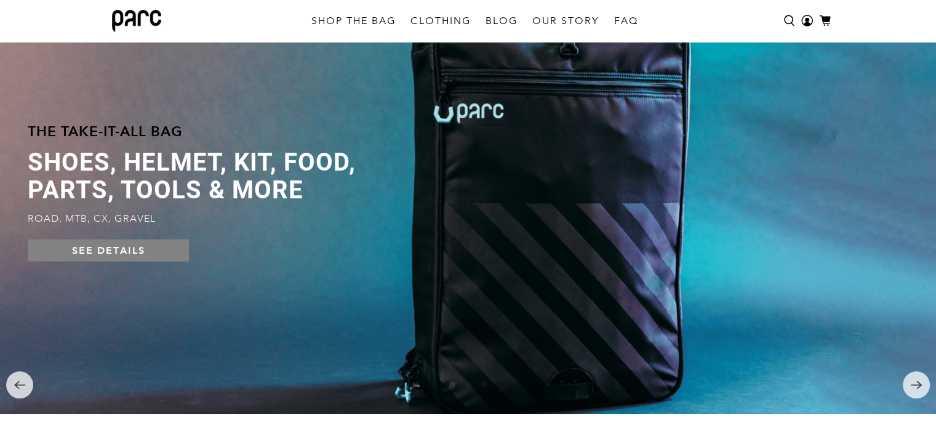
scroll to position [100, 0]
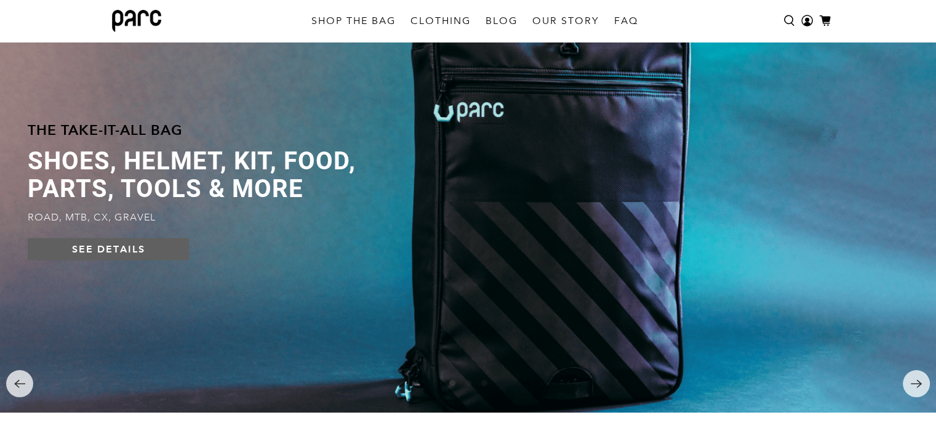
click at [92, 255] on link "SEE DETAILS" at bounding box center [108, 249] width 161 height 22
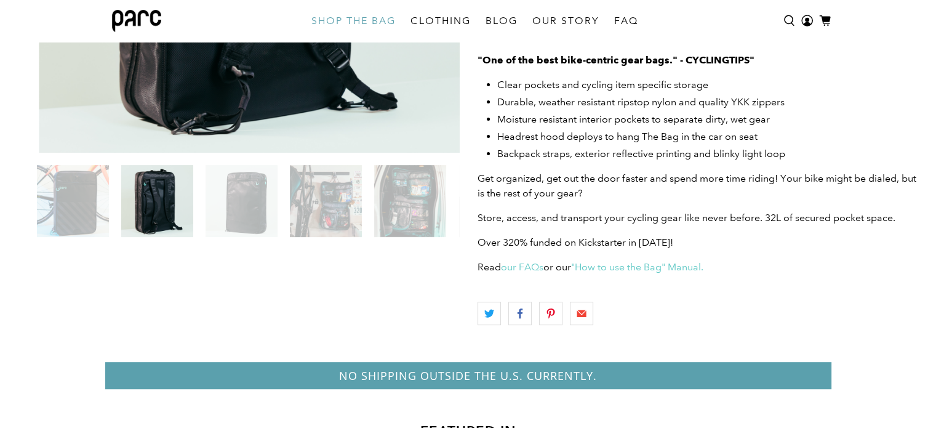
scroll to position [357, 0]
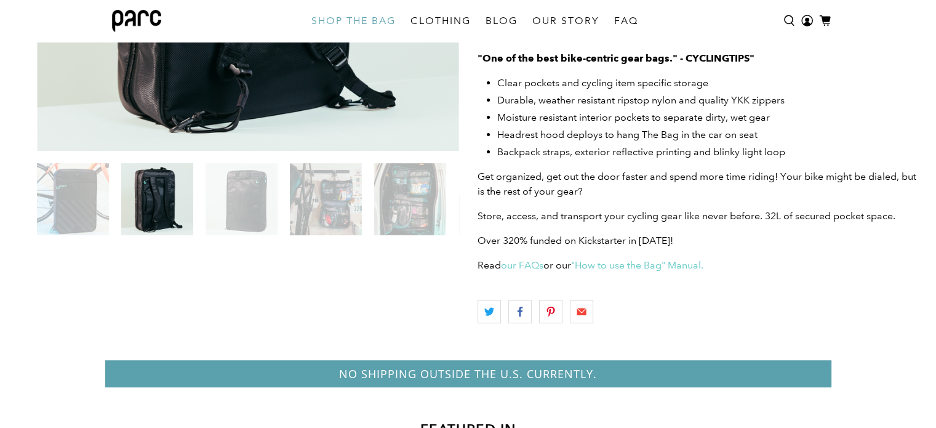
click at [332, 201] on img at bounding box center [326, 199] width 72 height 72
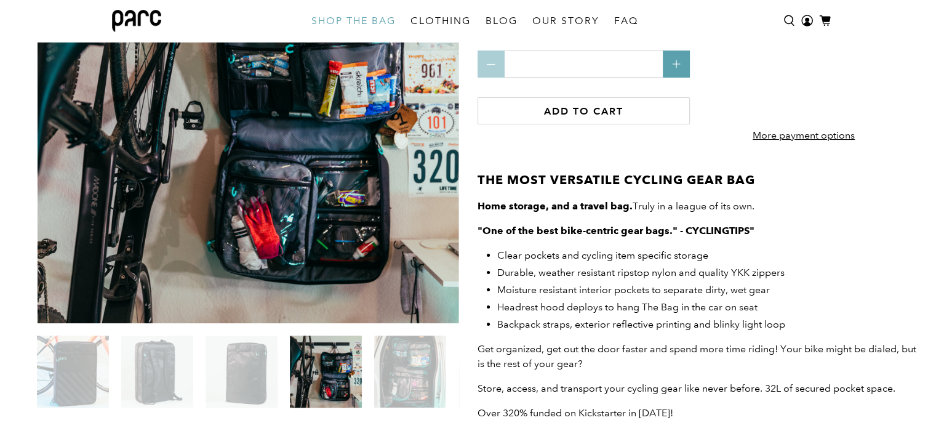
scroll to position [182, 0]
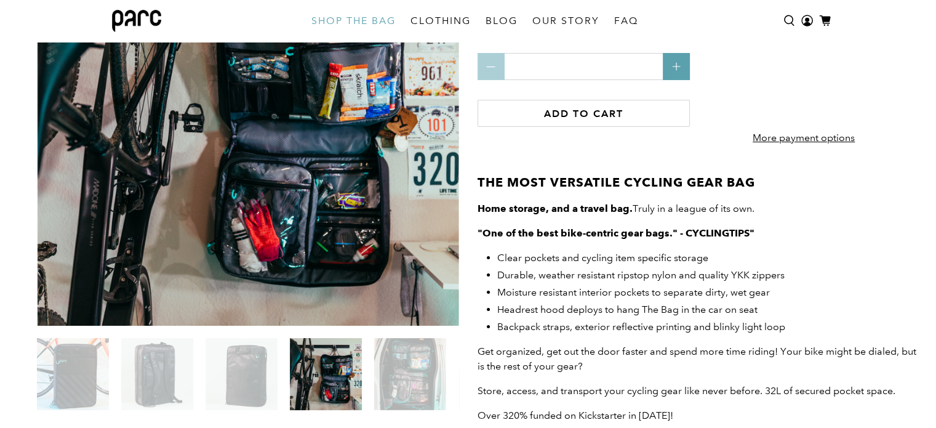
click at [415, 380] on img at bounding box center [410, 374] width 72 height 72
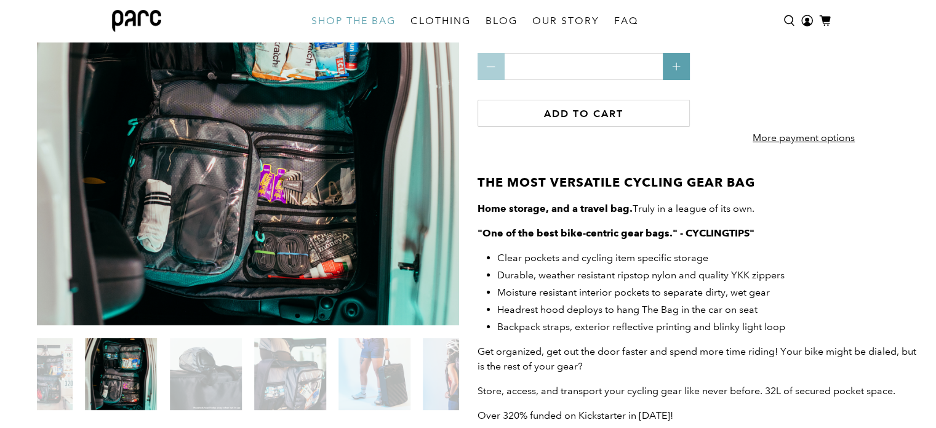
click at [266, 356] on img at bounding box center [290, 374] width 72 height 72
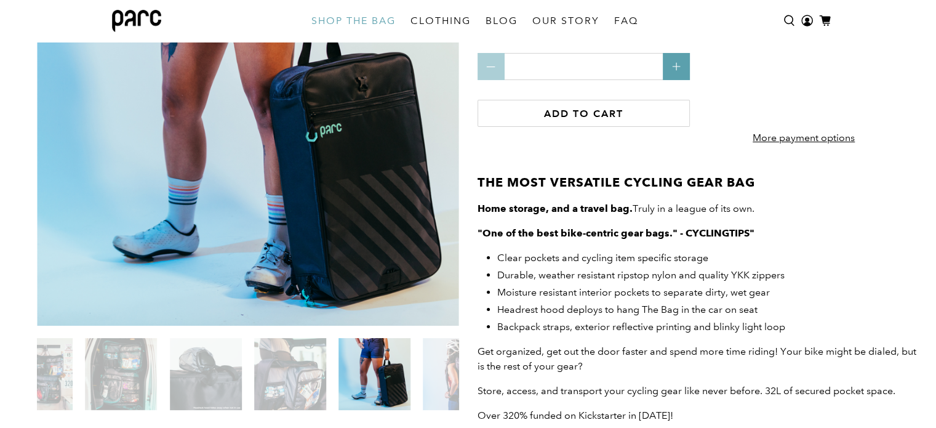
click at [457, 389] on img at bounding box center [459, 374] width 72 height 72
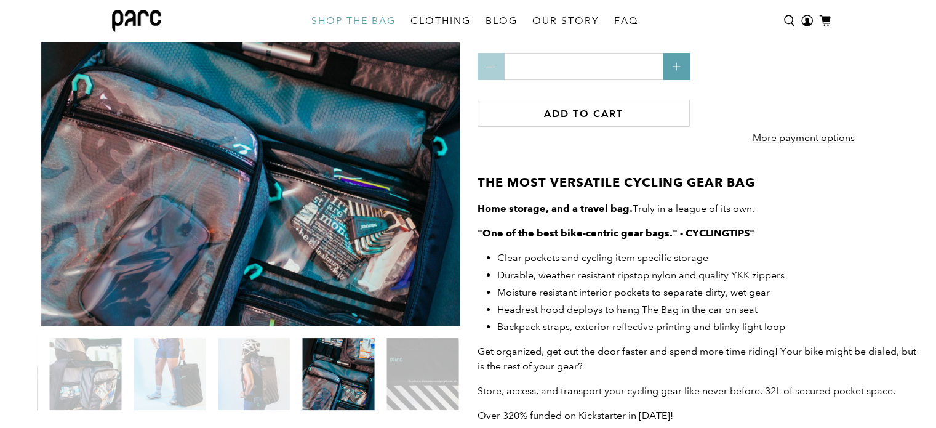
click at [312, 377] on img at bounding box center [338, 374] width 72 height 72
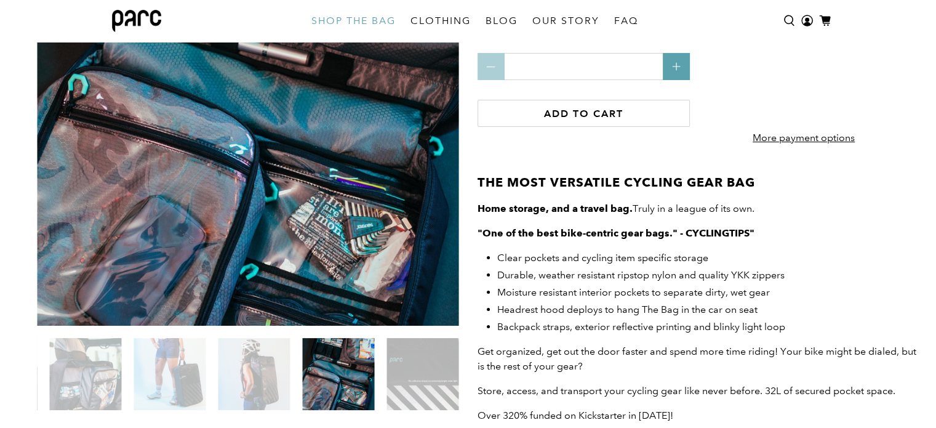
click at [312, 377] on img at bounding box center [338, 374] width 72 height 72
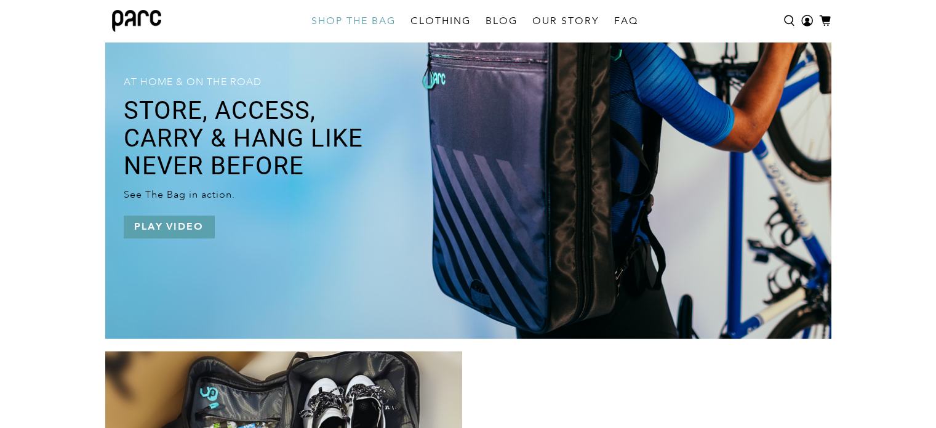
scroll to position [952, 0]
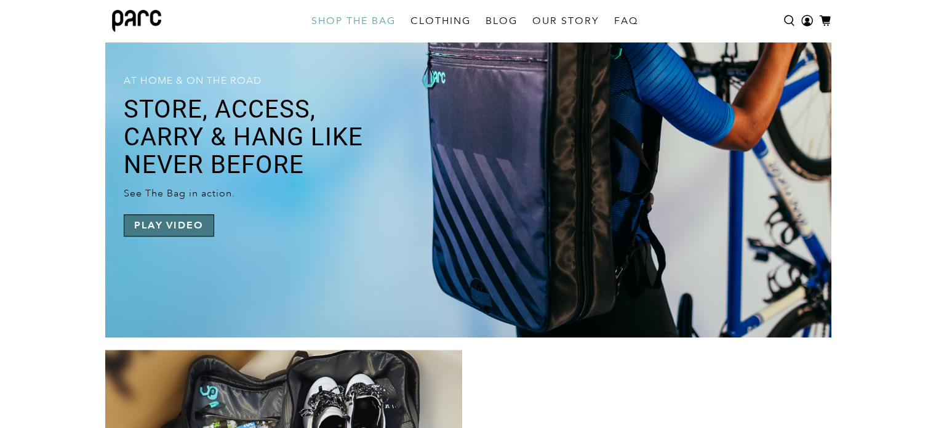
click at [176, 236] on button "Play video" at bounding box center [169, 225] width 90 height 22
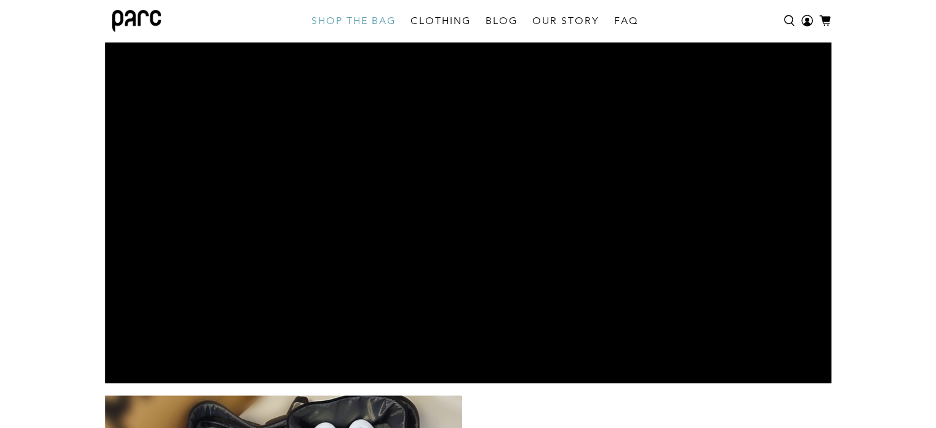
click at [736, 315] on div at bounding box center [468, 178] width 726 height 409
type input "****"
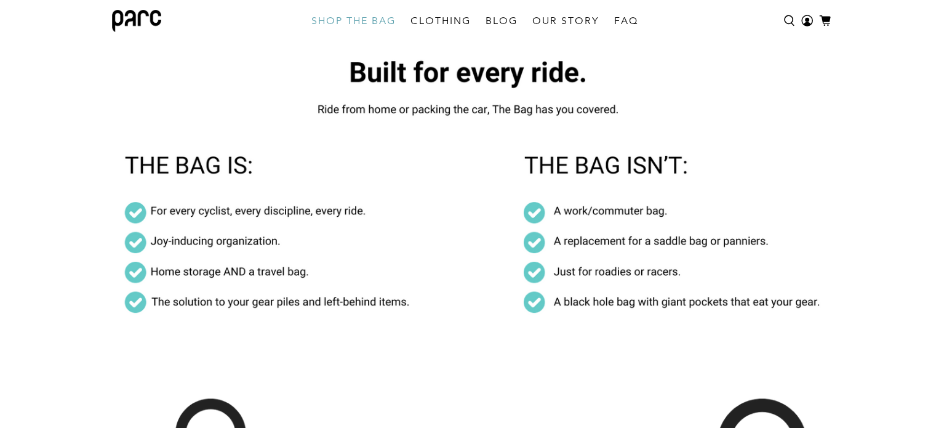
scroll to position [2918, 0]
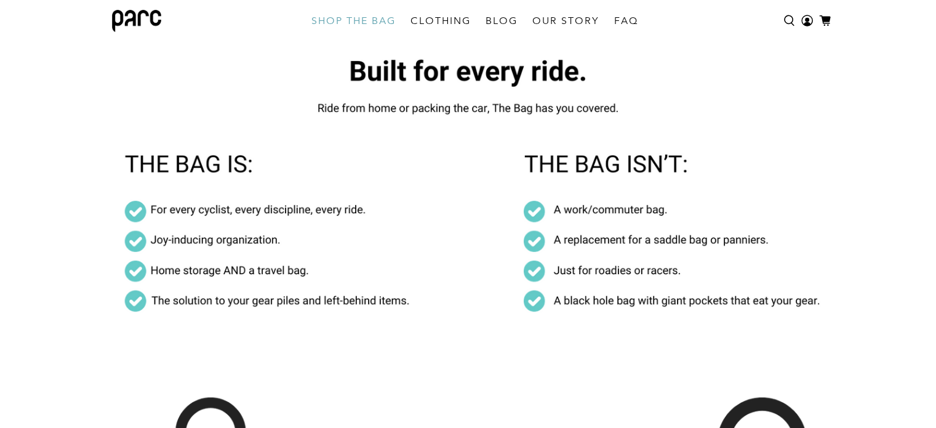
click at [554, 239] on img at bounding box center [468, 201] width 936 height 364
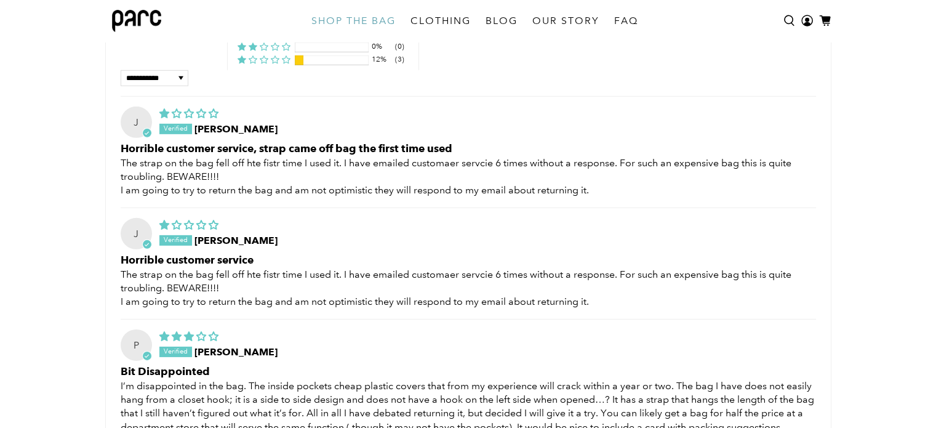
scroll to position [3829, 0]
click at [554, 239] on div "J [DATE] [PERSON_NAME]" at bounding box center [469, 232] width 696 height 31
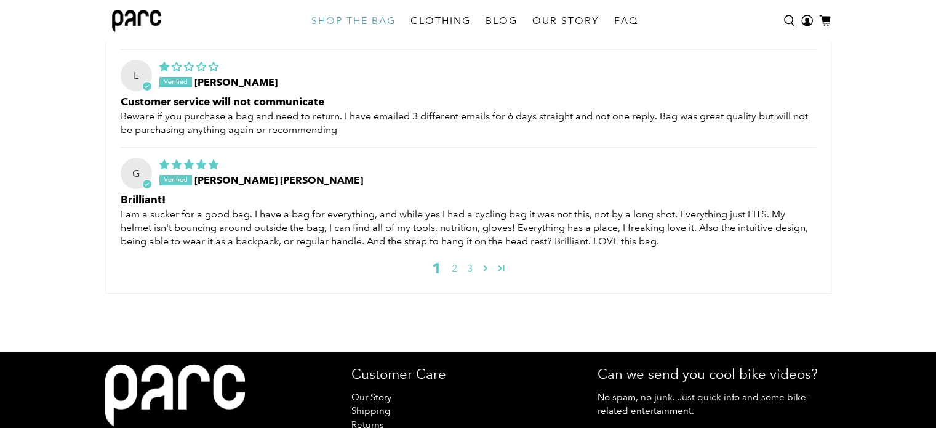
scroll to position [4224, 0]
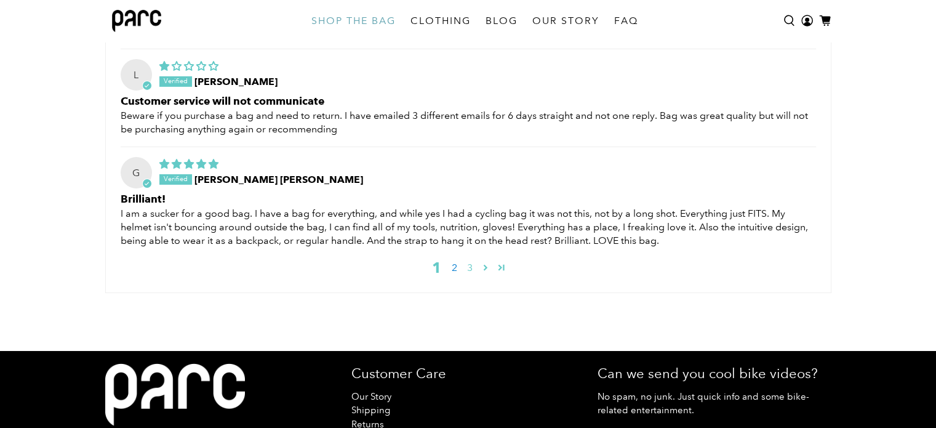
click at [452, 275] on link "2" at bounding box center [454, 267] width 15 height 15
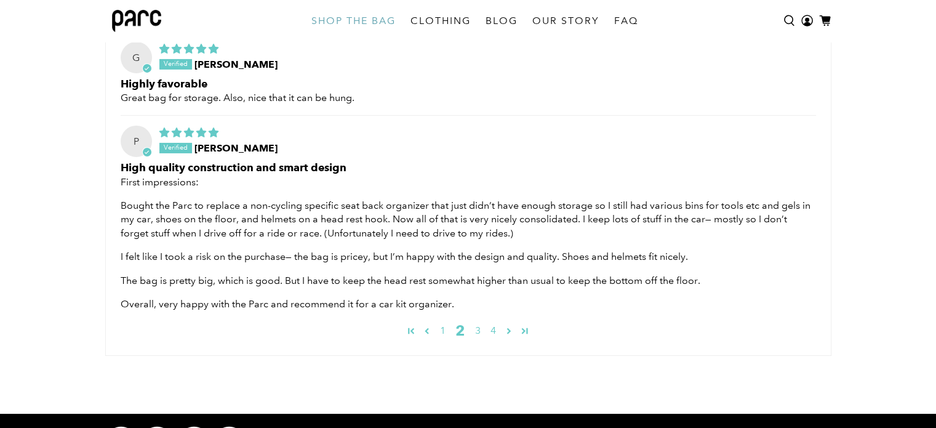
scroll to position [4227, 0]
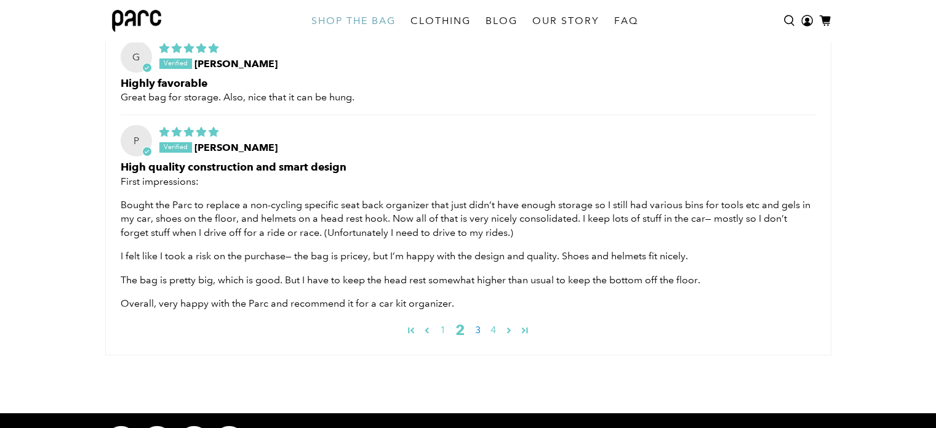
click at [479, 337] on link "3" at bounding box center [477, 330] width 15 height 15
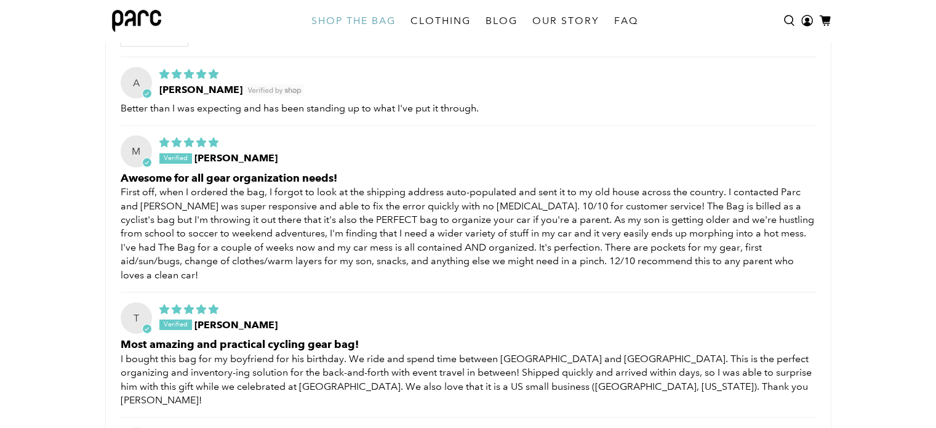
scroll to position [3867, 0]
